Goal: Find specific page/section: Find specific page/section

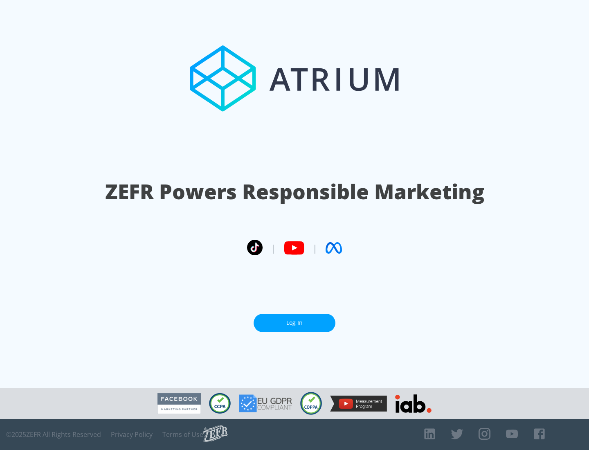
click at [295, 319] on link "Log In" at bounding box center [295, 323] width 82 height 18
